Goal: Information Seeking & Learning: Check status

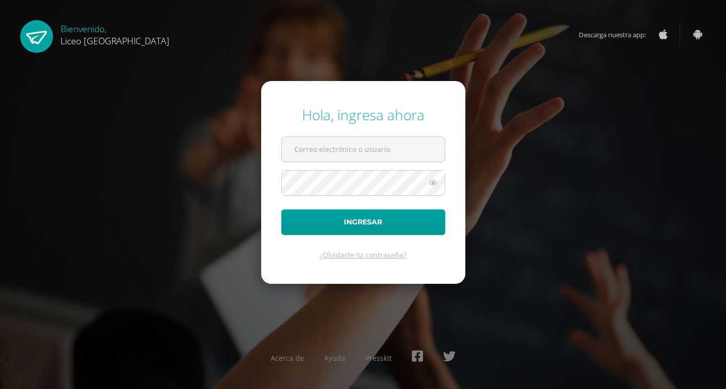
type input "[EMAIL_ADDRESS][DOMAIN_NAME]"
click at [436, 186] on icon at bounding box center [432, 183] width 13 height 12
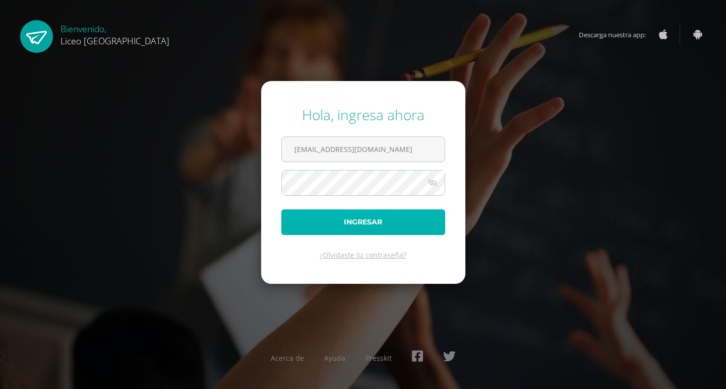
click at [367, 226] on button "Ingresar" at bounding box center [363, 223] width 164 height 26
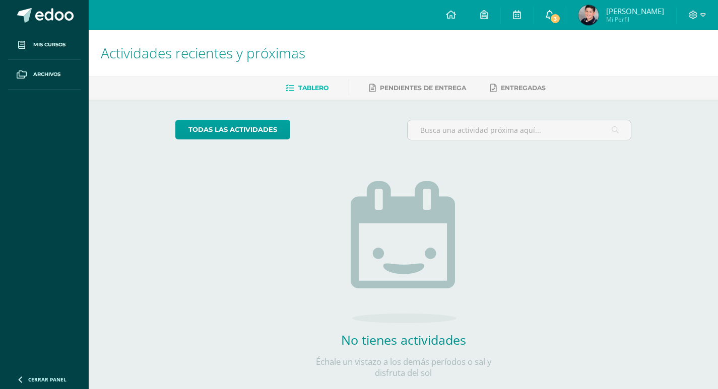
click at [561, 20] on span "3" at bounding box center [555, 18] width 11 height 11
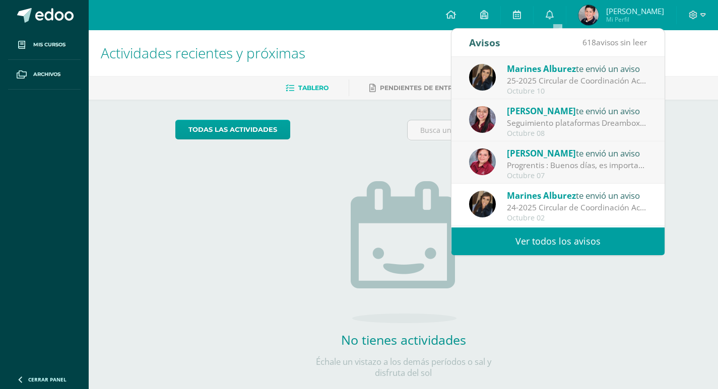
click at [561, 134] on div "Octubre 08" at bounding box center [577, 133] width 140 height 9
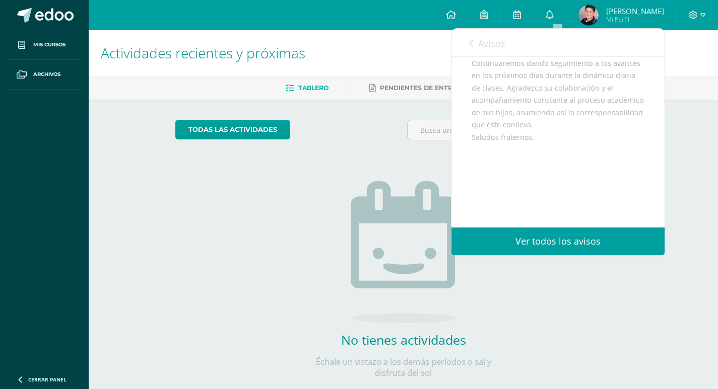
scroll to position [263, 0]
click at [486, 44] on span "Avisos" at bounding box center [491, 43] width 27 height 12
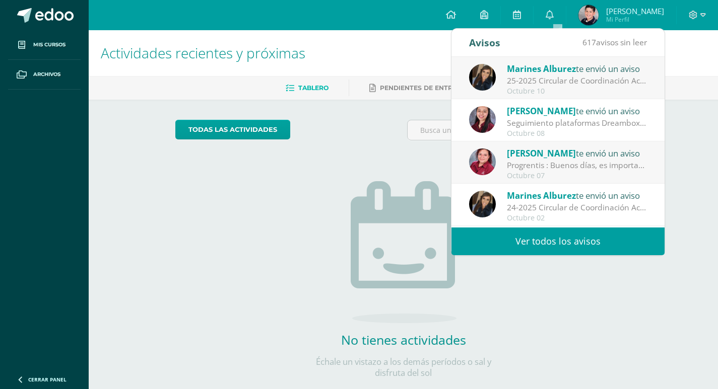
click at [518, 167] on div "Progrentis : Buenos días, es importante que recuerden la fecha de finalización …" at bounding box center [577, 166] width 140 height 12
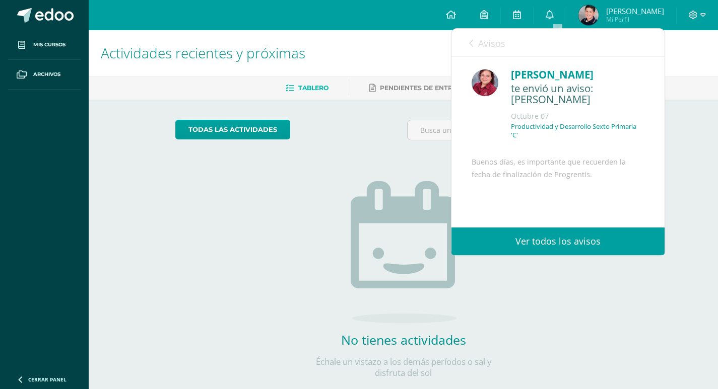
scroll to position [94, 0]
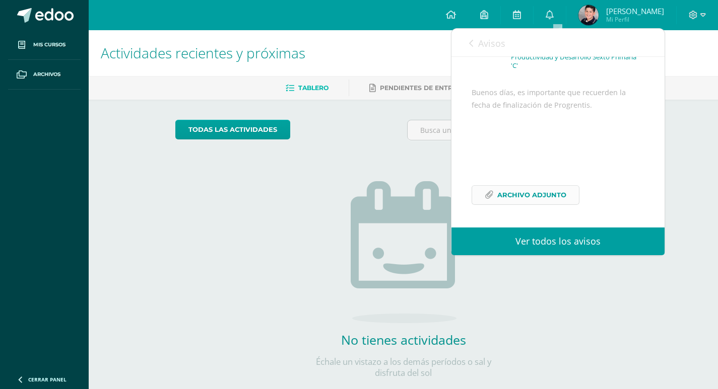
click at [512, 195] on span "Archivo Adjunto" at bounding box center [531, 195] width 69 height 19
click at [477, 51] on link "Avisos" at bounding box center [487, 43] width 36 height 29
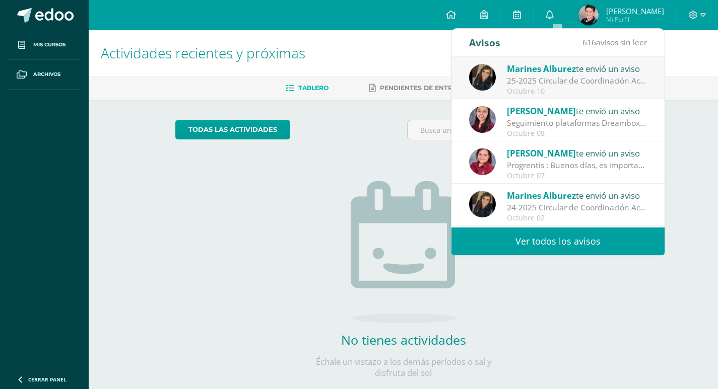
click at [508, 134] on div "Octubre 08" at bounding box center [577, 133] width 140 height 9
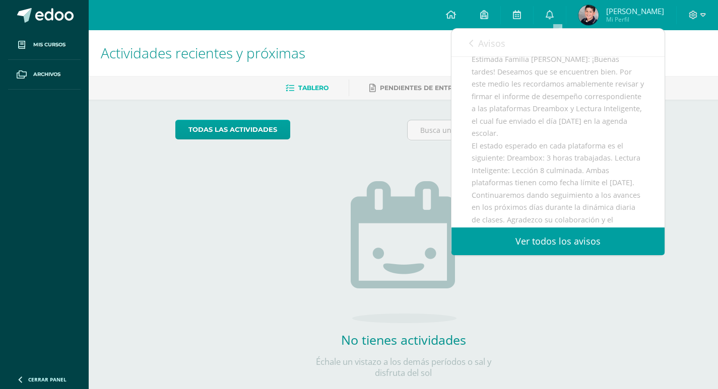
scroll to position [263, 0]
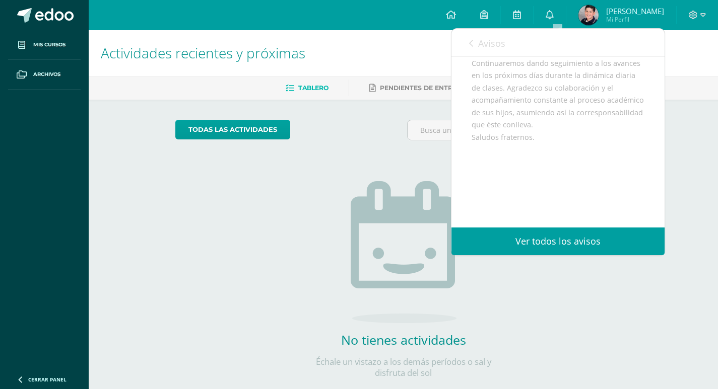
click at [501, 46] on span "Avisos" at bounding box center [491, 43] width 27 height 12
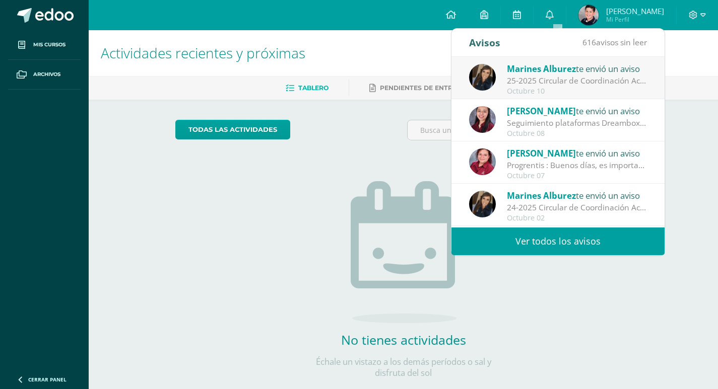
click at [520, 74] on span "Marines Alburez" at bounding box center [541, 69] width 69 height 12
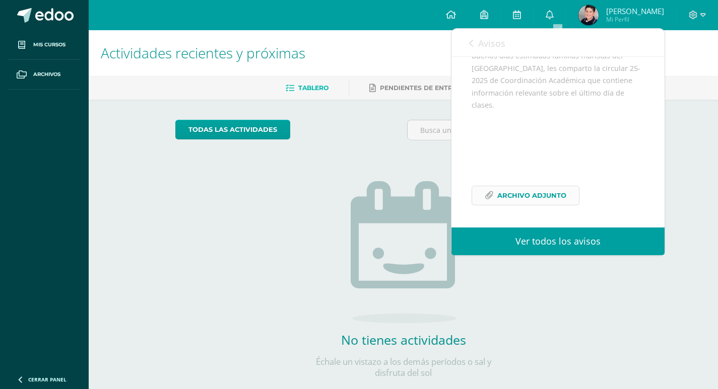
click at [513, 193] on span "Archivo Adjunto" at bounding box center [531, 195] width 69 height 19
